Goal: Navigation & Orientation: Find specific page/section

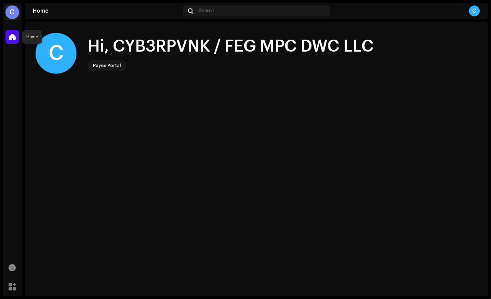
click at [15, 35] on span at bounding box center [12, 36] width 7 height 5
click at [13, 12] on div "C" at bounding box center [12, 12] width 14 height 14
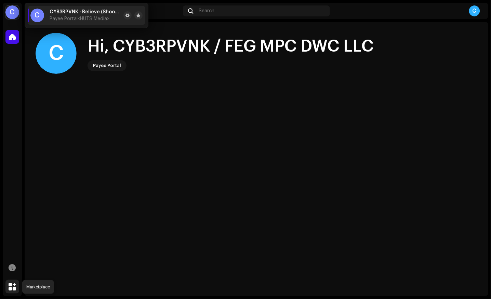
click at [11, 287] on span at bounding box center [13, 286] width 8 height 5
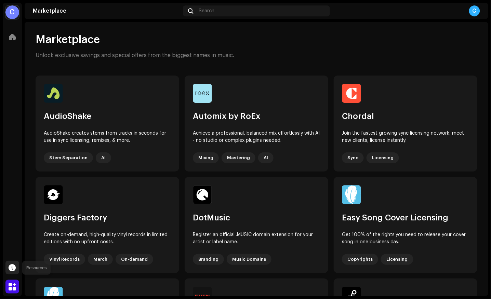
click at [13, 269] on span at bounding box center [12, 267] width 7 height 5
click at [14, 38] on span at bounding box center [12, 36] width 7 height 5
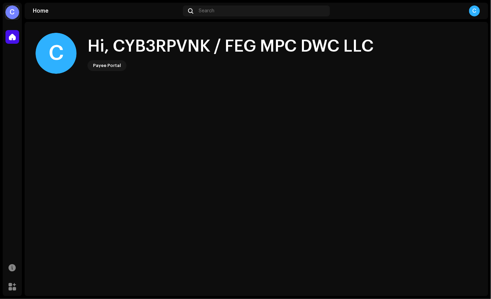
click at [115, 67] on div "Payee Portal" at bounding box center [107, 66] width 28 height 8
click at [390, 12] on div "C" at bounding box center [474, 10] width 11 height 11
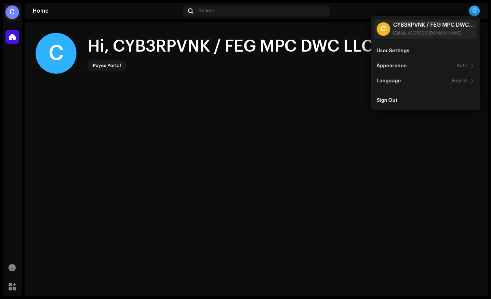
click at [390, 12] on div "C" at bounding box center [474, 10] width 11 height 11
